Goal: Task Accomplishment & Management: Use online tool/utility

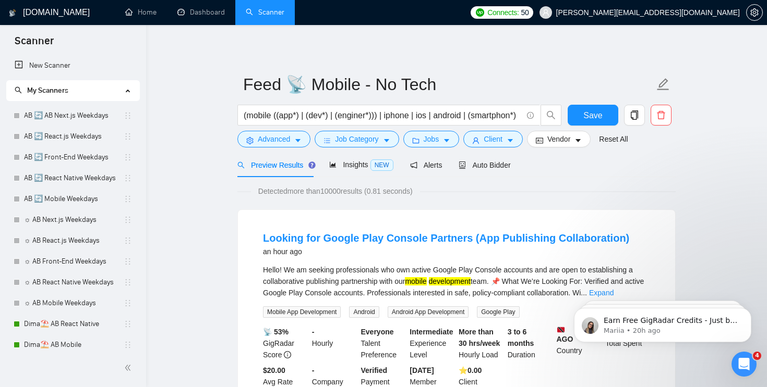
scroll to position [236, 0]
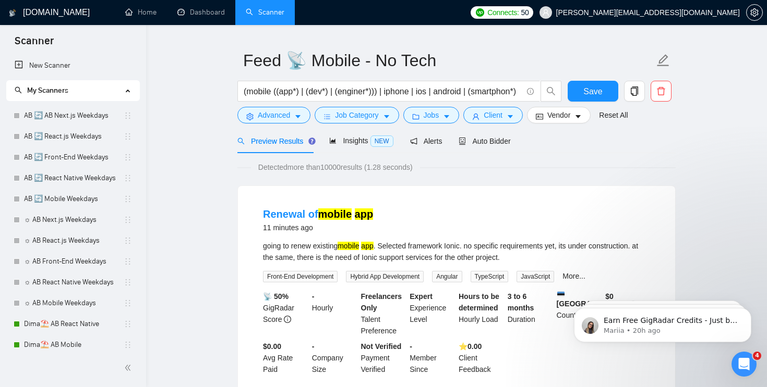
scroll to position [27, 0]
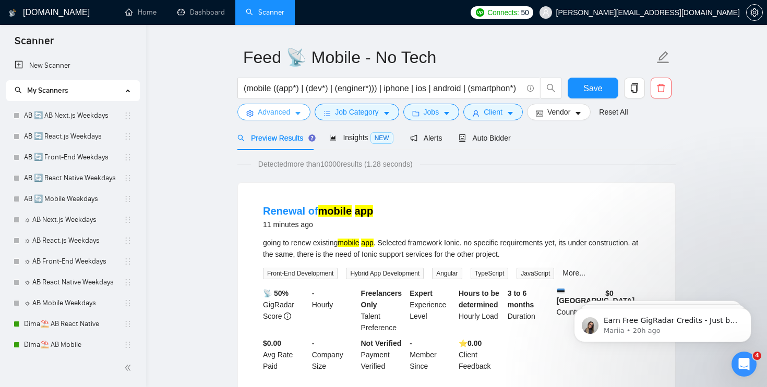
click at [265, 106] on span "Advanced" at bounding box center [274, 111] width 32 height 11
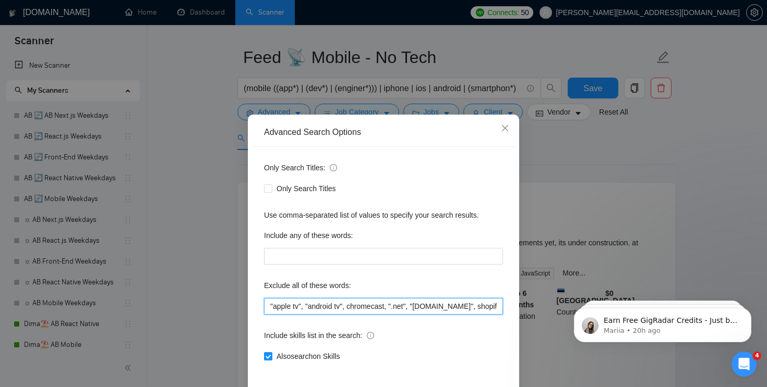
click at [270, 303] on input ""apple tv", "android tv", chromecast, ".net", "[DOMAIN_NAME]", shopify, woocomm…" at bounding box center [383, 306] width 239 height 17
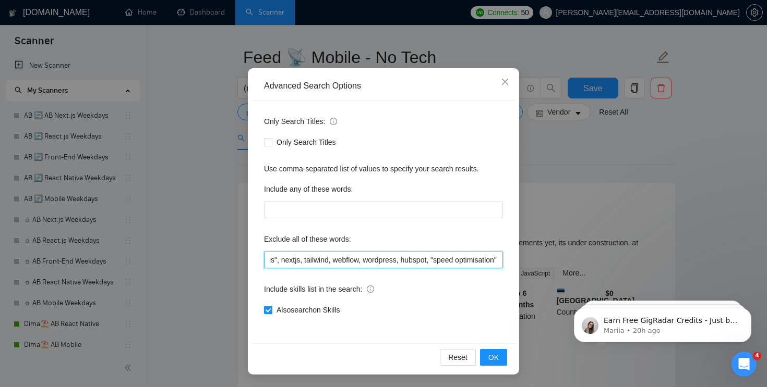
scroll to position [0, 648]
click at [495, 261] on input ""apple tv", "android tv", chromecast, ".net", "[DOMAIN_NAME]", shopify, woocomm…" at bounding box center [383, 260] width 239 height 17
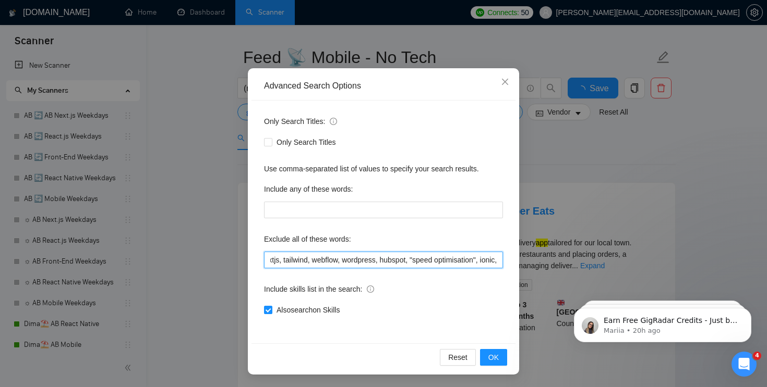
scroll to position [0, 671]
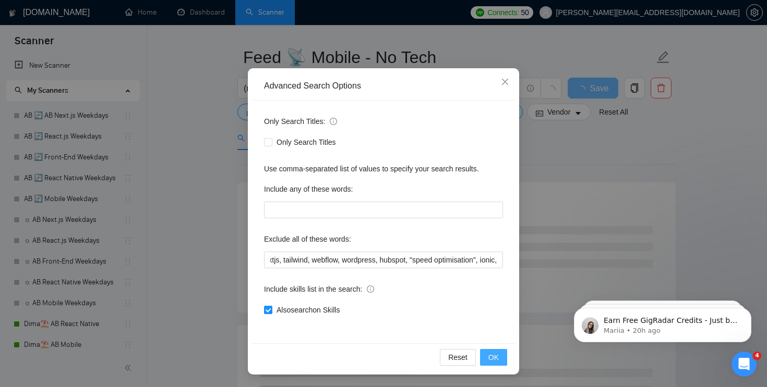
click at [496, 356] on span "OK" at bounding box center [493, 357] width 10 height 11
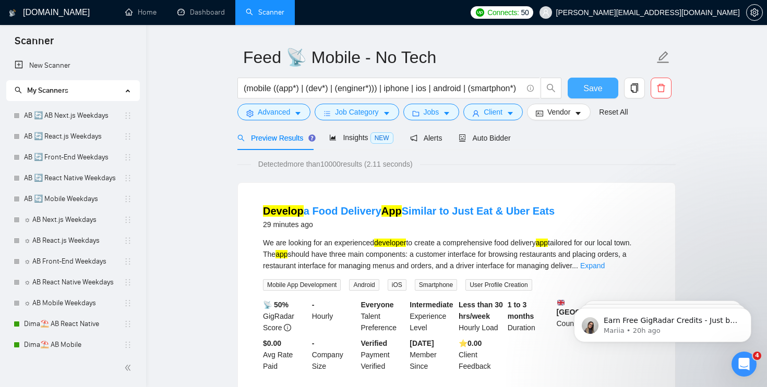
click at [592, 93] on span "Save" at bounding box center [592, 88] width 19 height 13
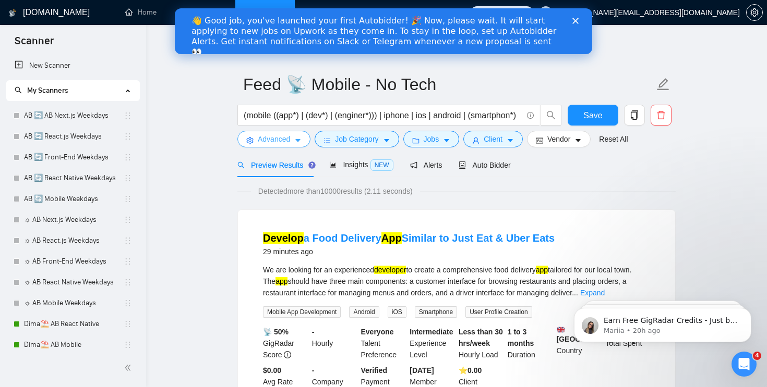
click at [275, 137] on span "Advanced" at bounding box center [274, 138] width 32 height 11
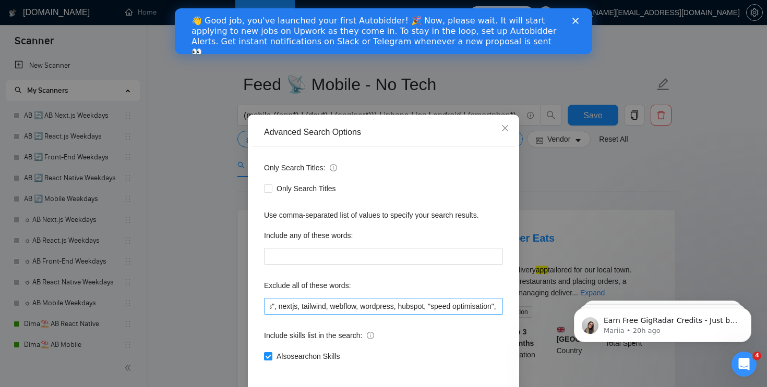
scroll to position [0, 671]
click at [493, 305] on input ""apple tv", "android tv", chromecast, ".net", "[DOMAIN_NAME]", shopify, woocomm…" at bounding box center [383, 306] width 239 height 17
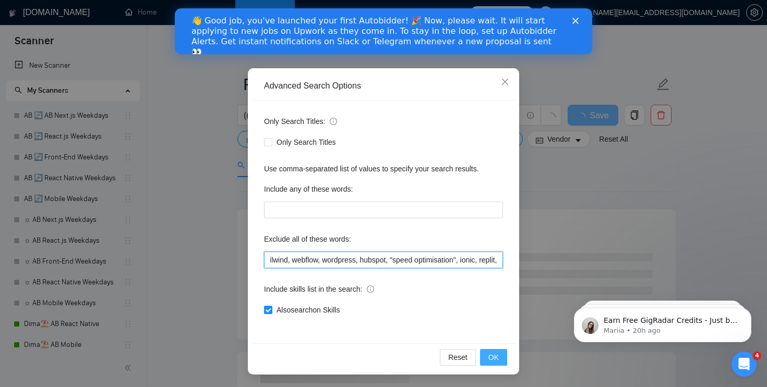
type input ""apple tv", "android tv", chromecast, ".net", "[DOMAIN_NAME]", shopify, woocomm…"
click at [497, 352] on span "OK" at bounding box center [493, 357] width 10 height 11
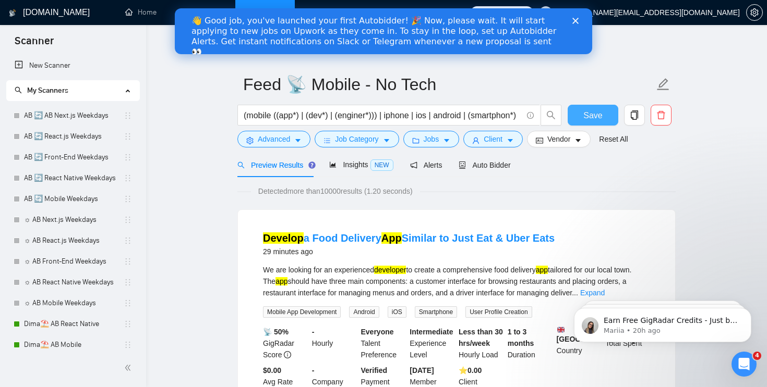
click at [595, 111] on span "Save" at bounding box center [592, 115] width 19 height 13
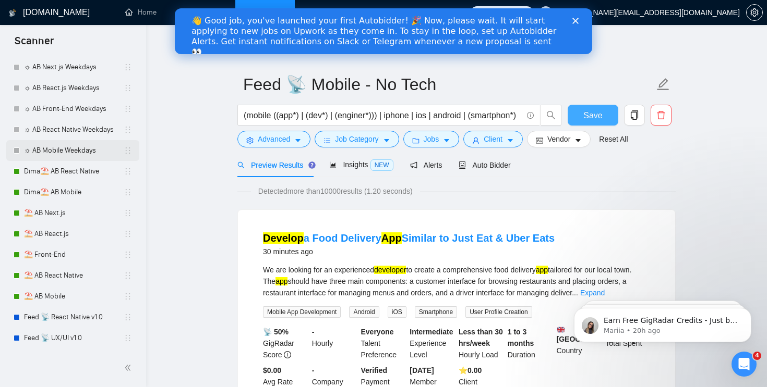
scroll to position [234, 0]
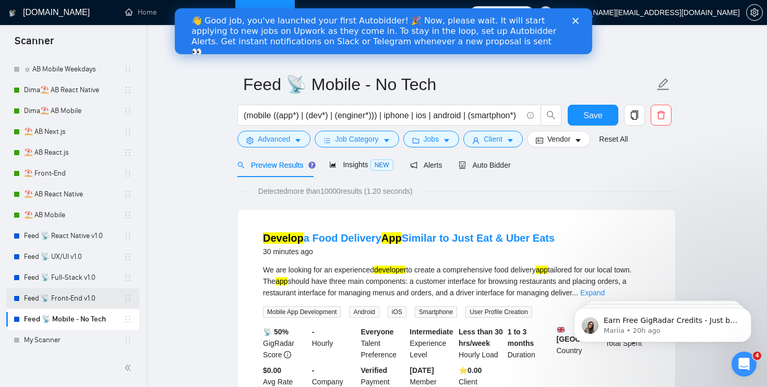
click at [74, 297] on link "Feed 📡 Front-End v1.0" at bounding box center [74, 298] width 100 height 21
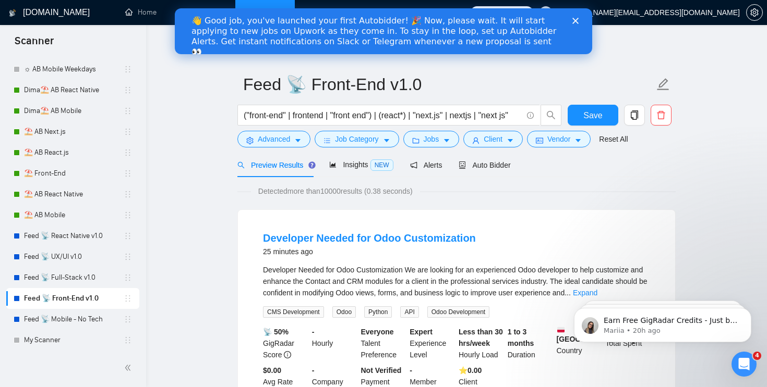
click at [576, 18] on icon "Close" at bounding box center [575, 21] width 6 height 6
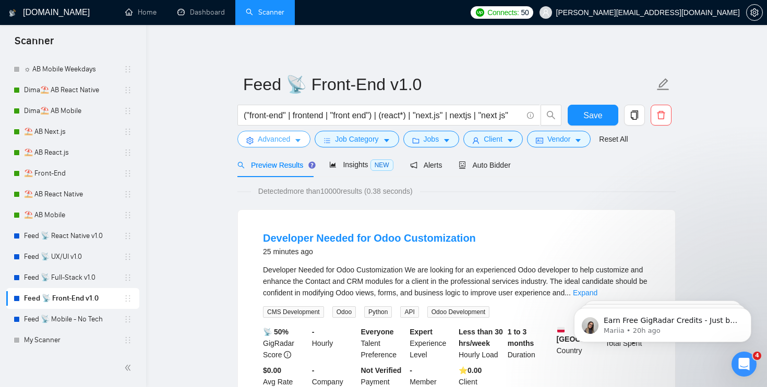
click at [277, 139] on span "Advanced" at bounding box center [274, 138] width 32 height 11
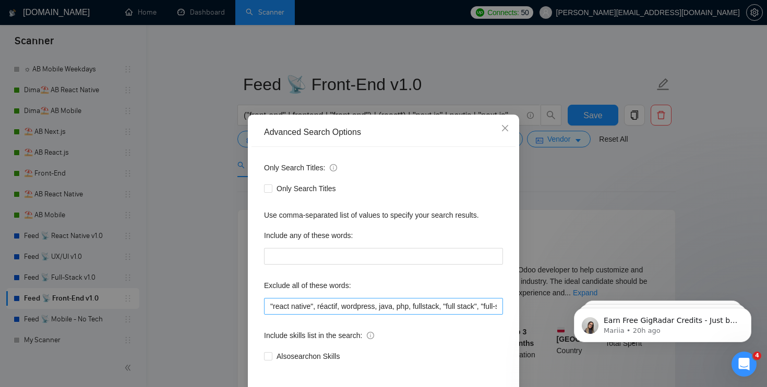
scroll to position [0, 237]
click at [497, 306] on input ""react native", réactif, wordpress, java, php, fullstack, "full stack", "full-s…" at bounding box center [383, 306] width 239 height 17
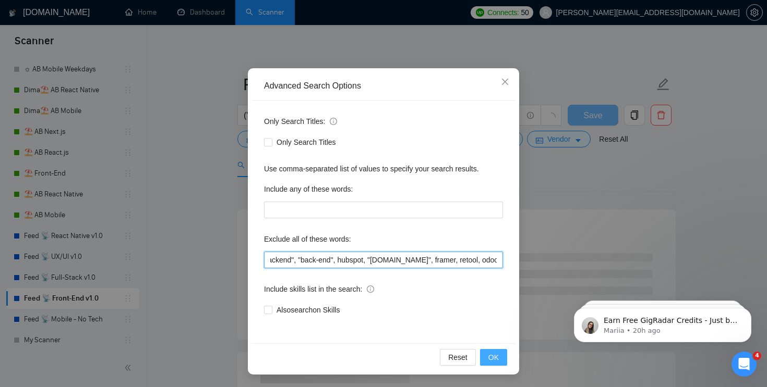
type input ""react native", réactif, wordpress, java, php, fullstack, "full stack", "full-s…"
click at [492, 359] on span "OK" at bounding box center [493, 357] width 10 height 11
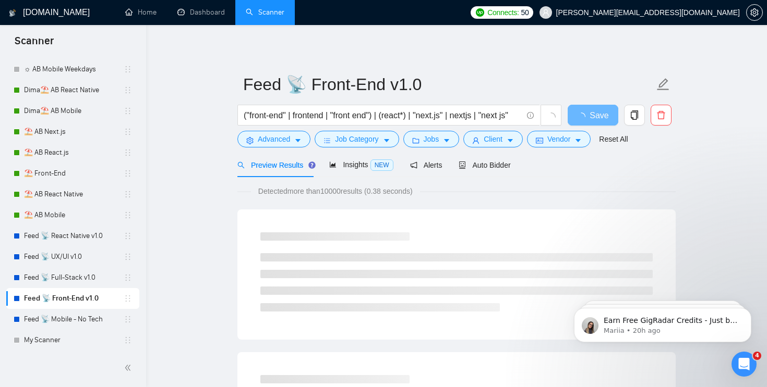
scroll to position [0, 0]
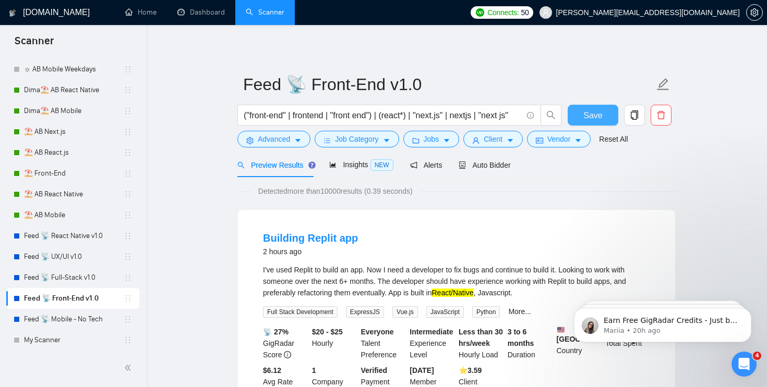
click at [590, 116] on span "Save" at bounding box center [592, 115] width 19 height 13
